Goal: Information Seeking & Learning: Learn about a topic

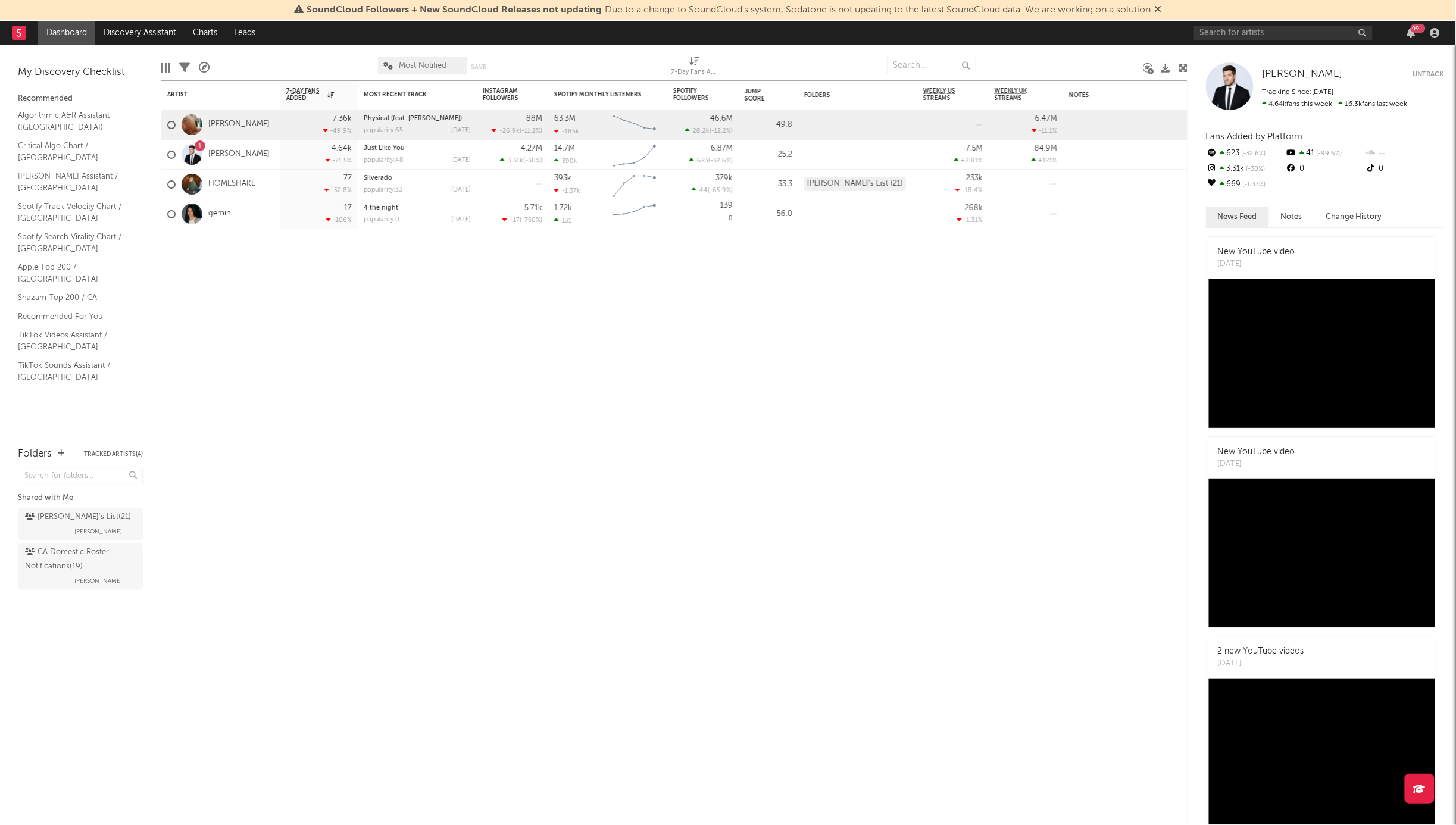
click at [232, 122] on link "[PERSON_NAME]" at bounding box center [239, 124] width 61 height 10
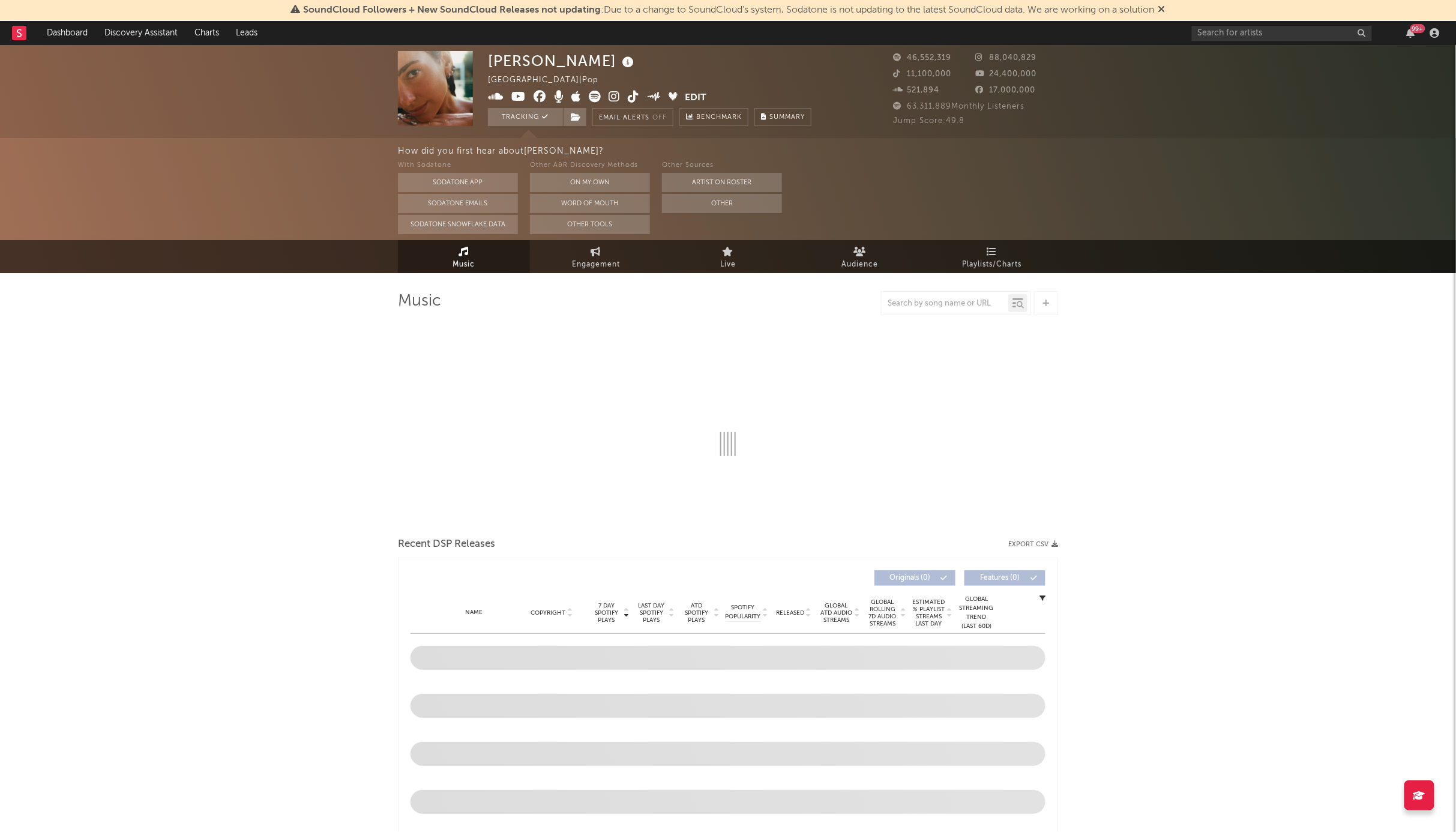
select select "6m"
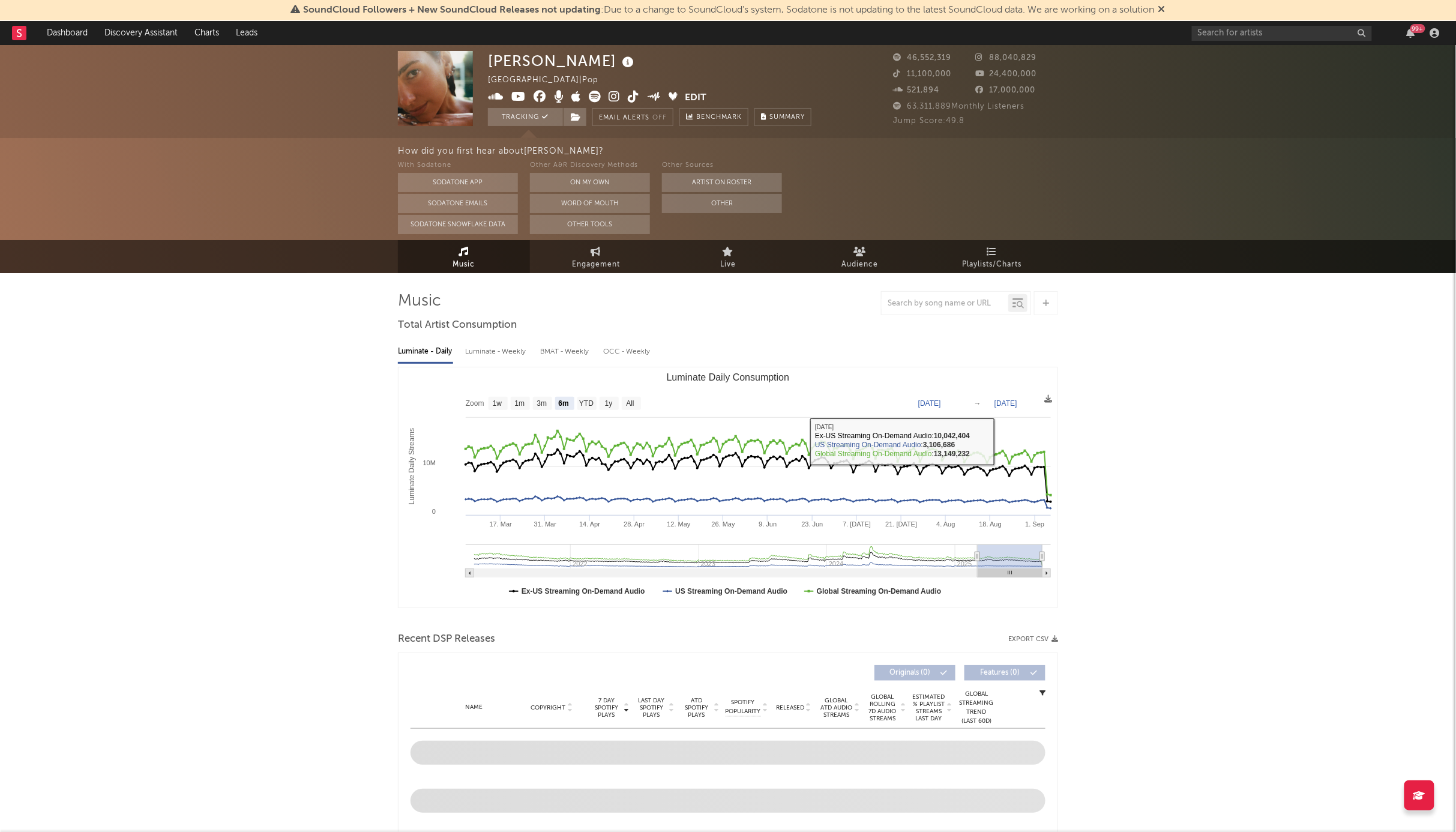
click at [577, 263] on span "Engagement" at bounding box center [596, 265] width 48 height 15
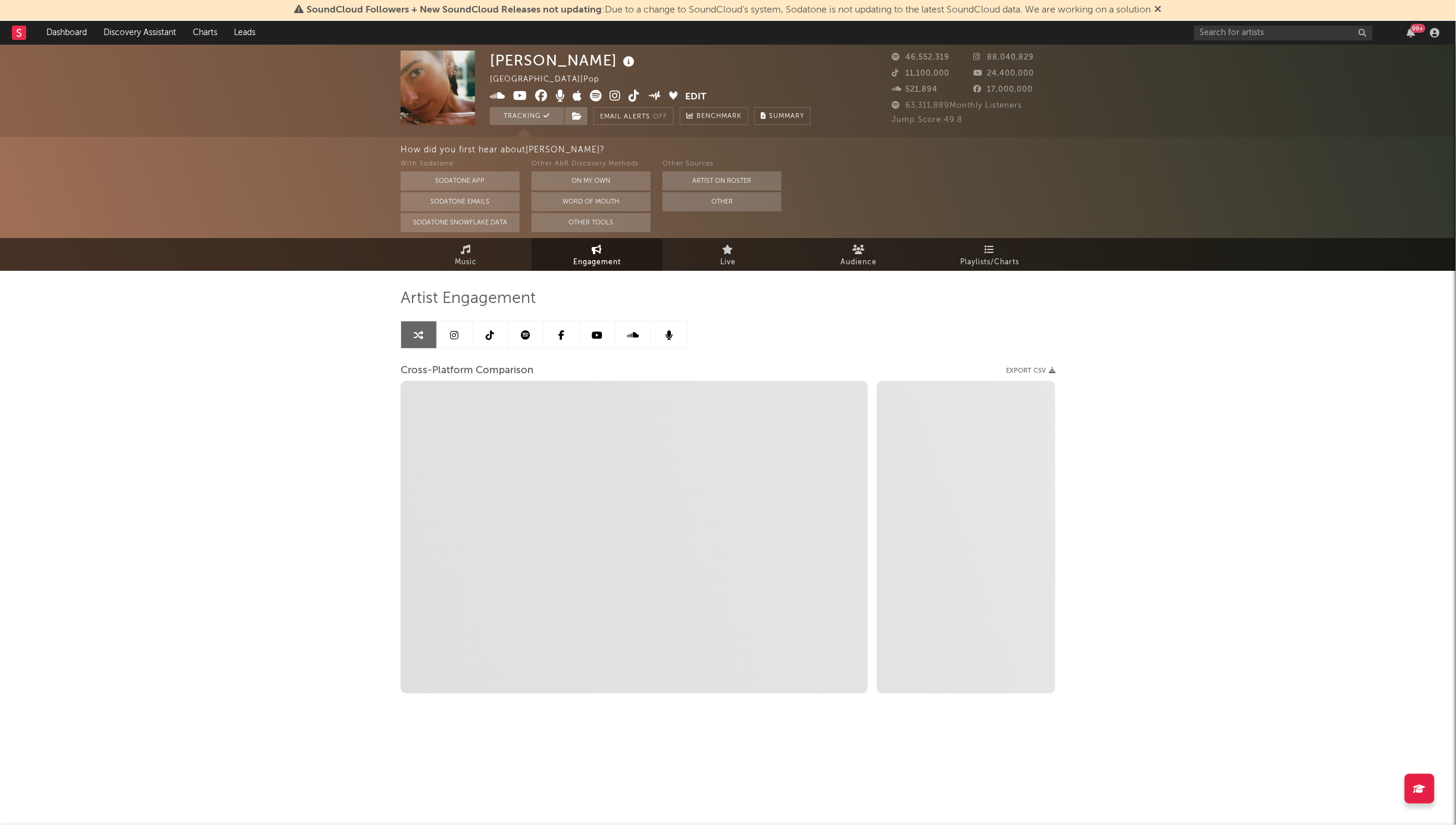
select select "1w"
click at [460, 332] on link at bounding box center [455, 334] width 36 height 27
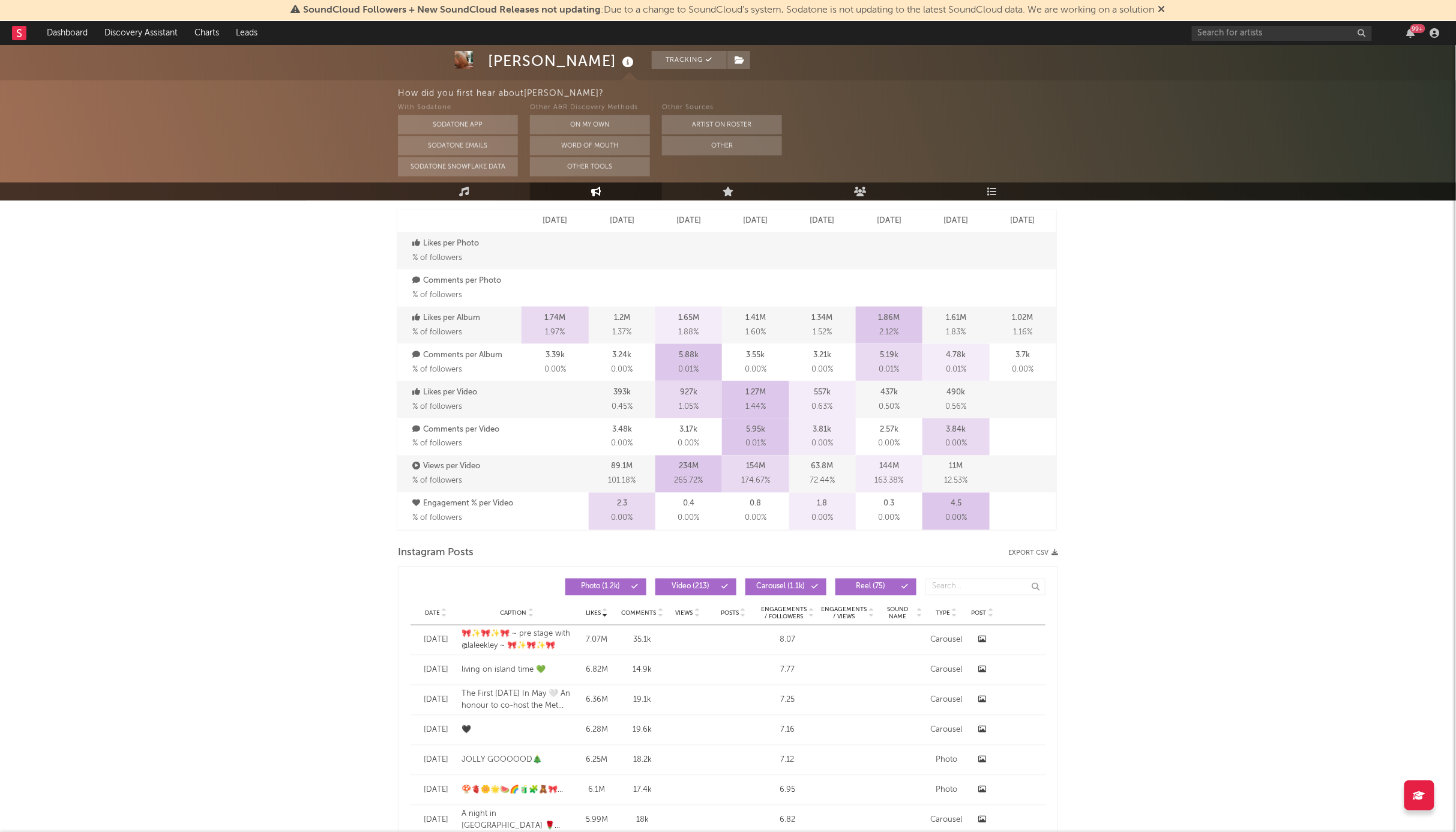
scroll to position [640, 0]
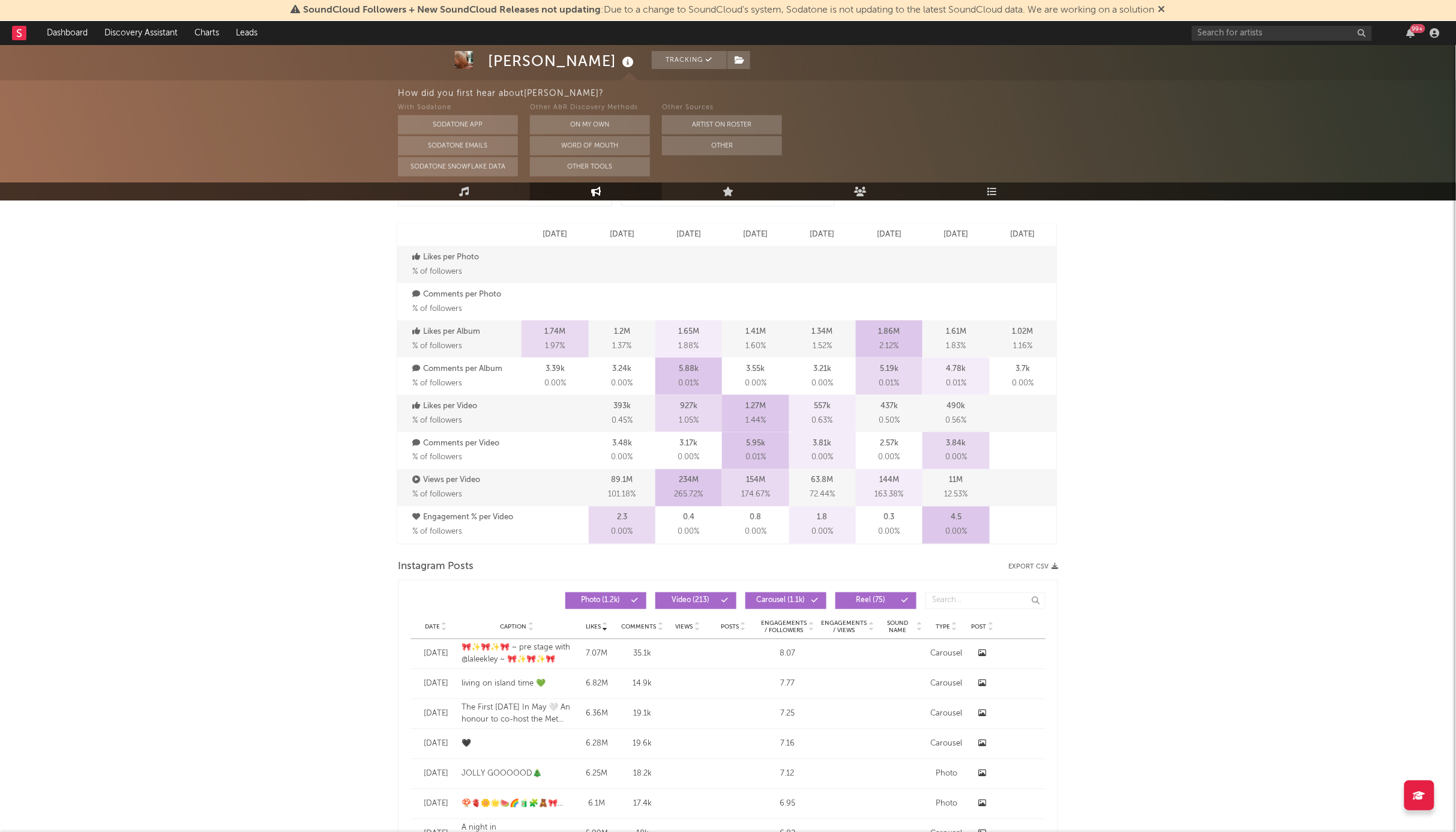
select select "6m"
